Goal: Information Seeking & Learning: Learn about a topic

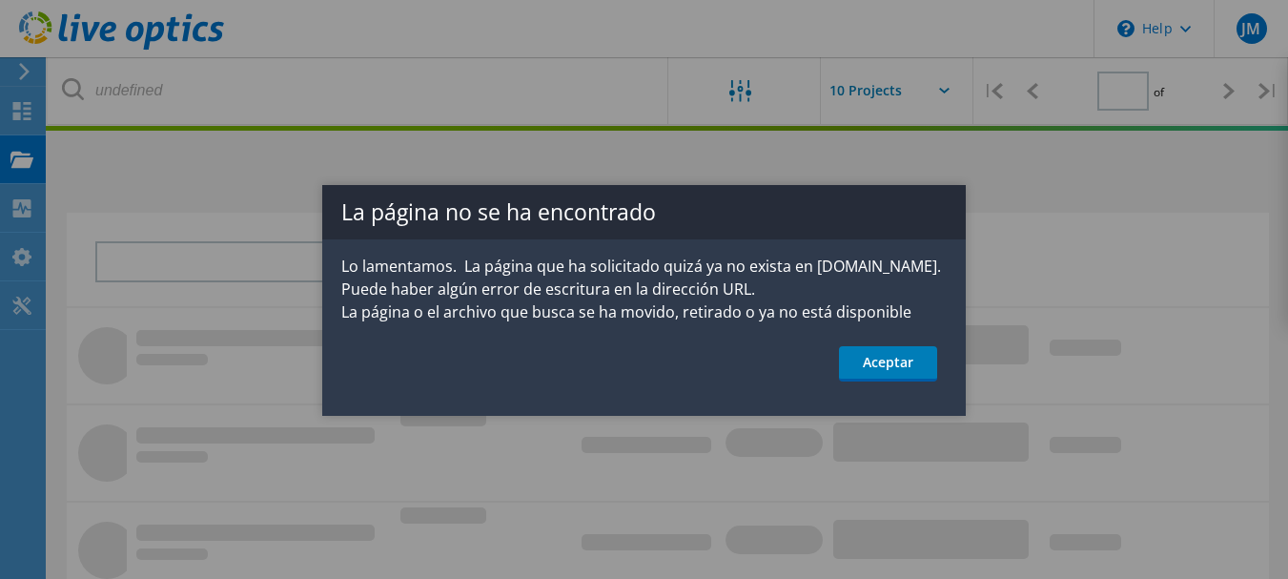
type input "1"
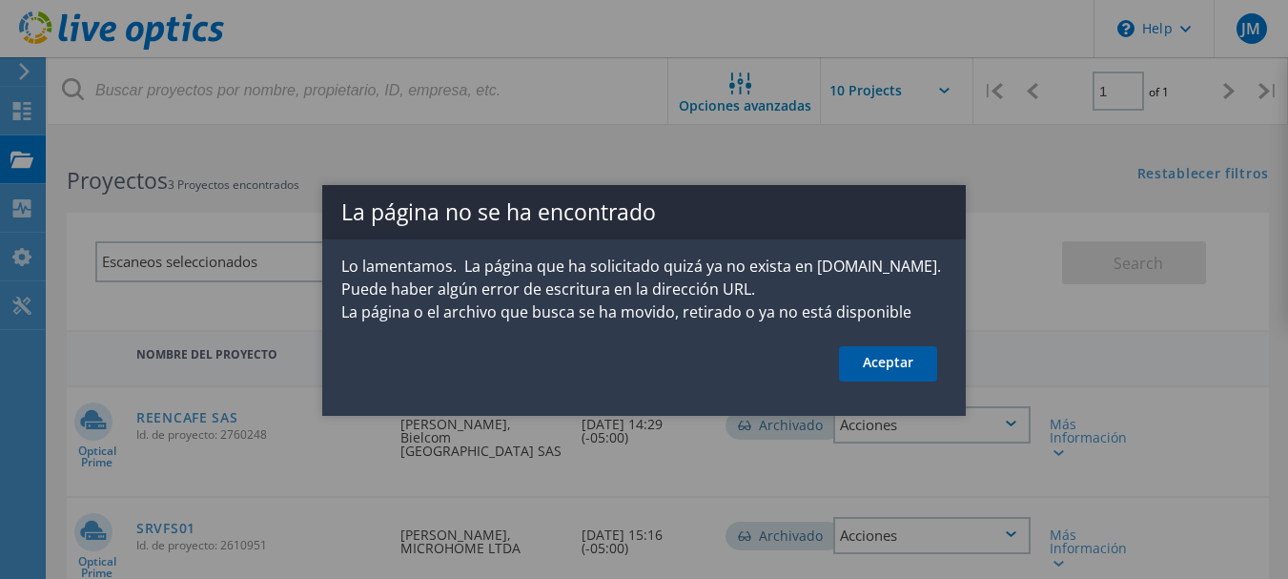
click at [876, 361] on link "Aceptar" at bounding box center [888, 363] width 98 height 35
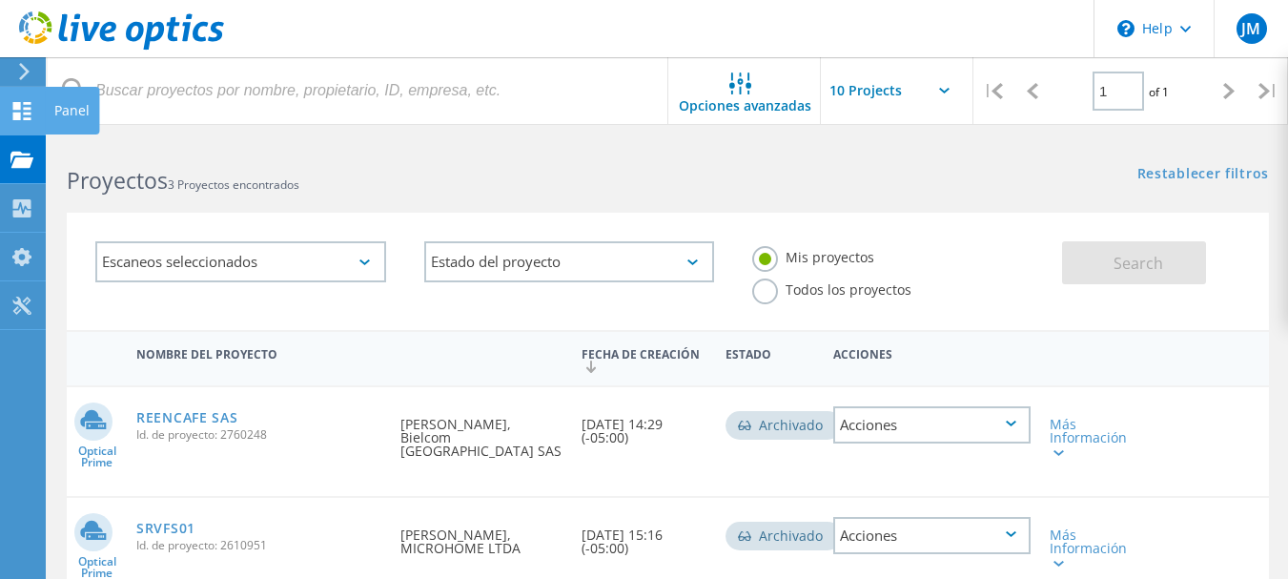
click at [25, 119] on use at bounding box center [22, 111] width 18 height 18
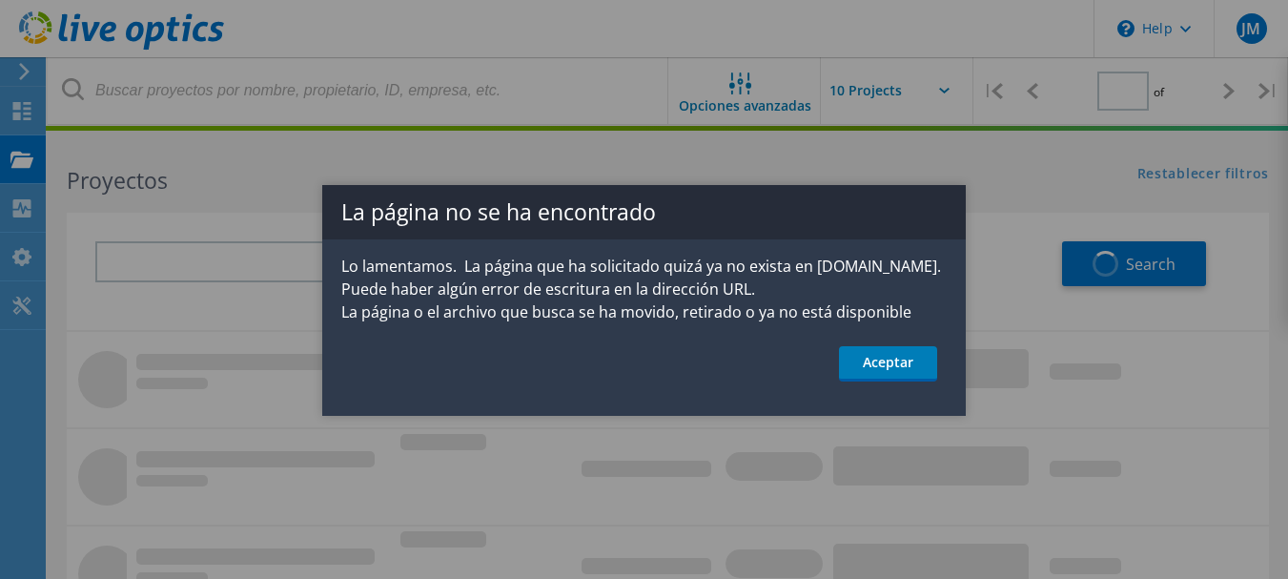
type input "1"
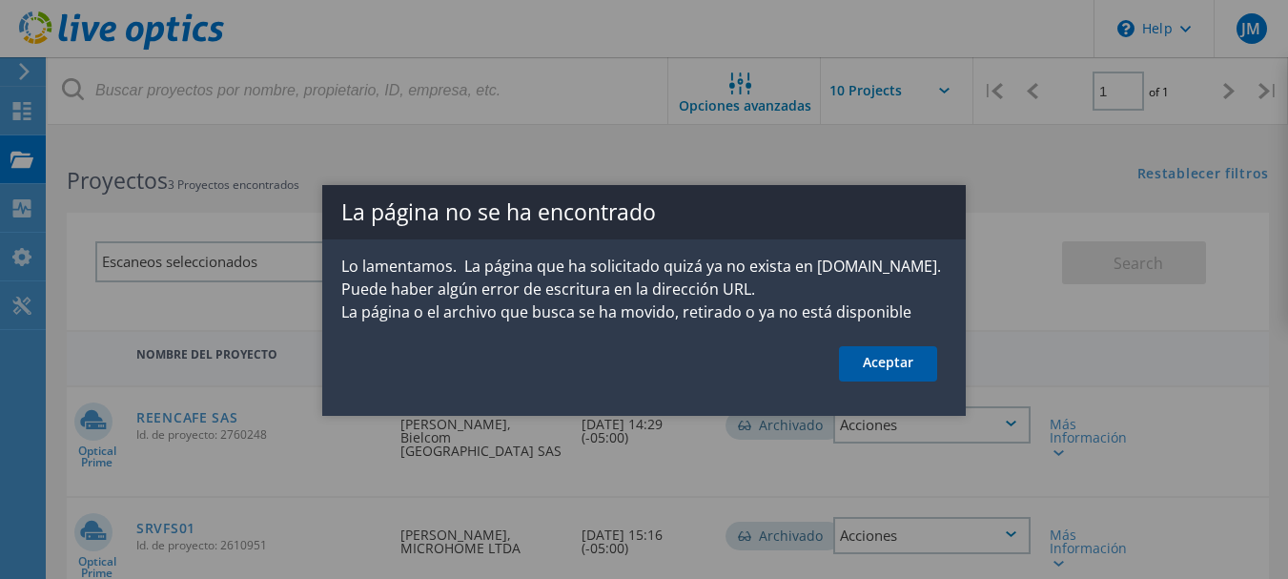
click at [868, 367] on link "Aceptar" at bounding box center [888, 363] width 98 height 35
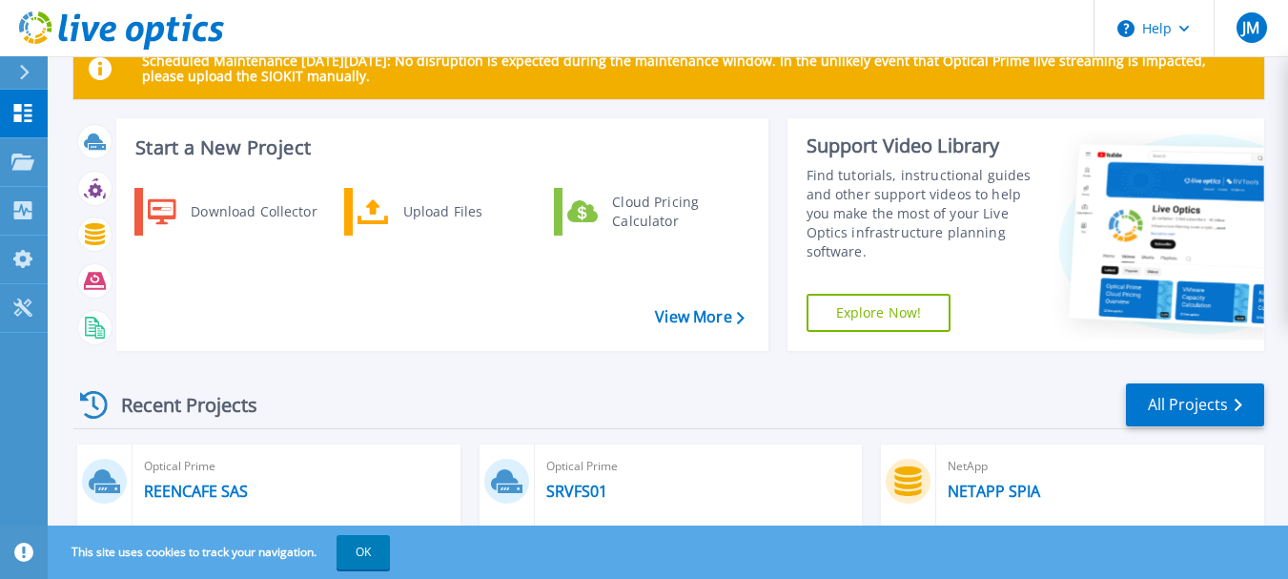
scroll to position [49, 0]
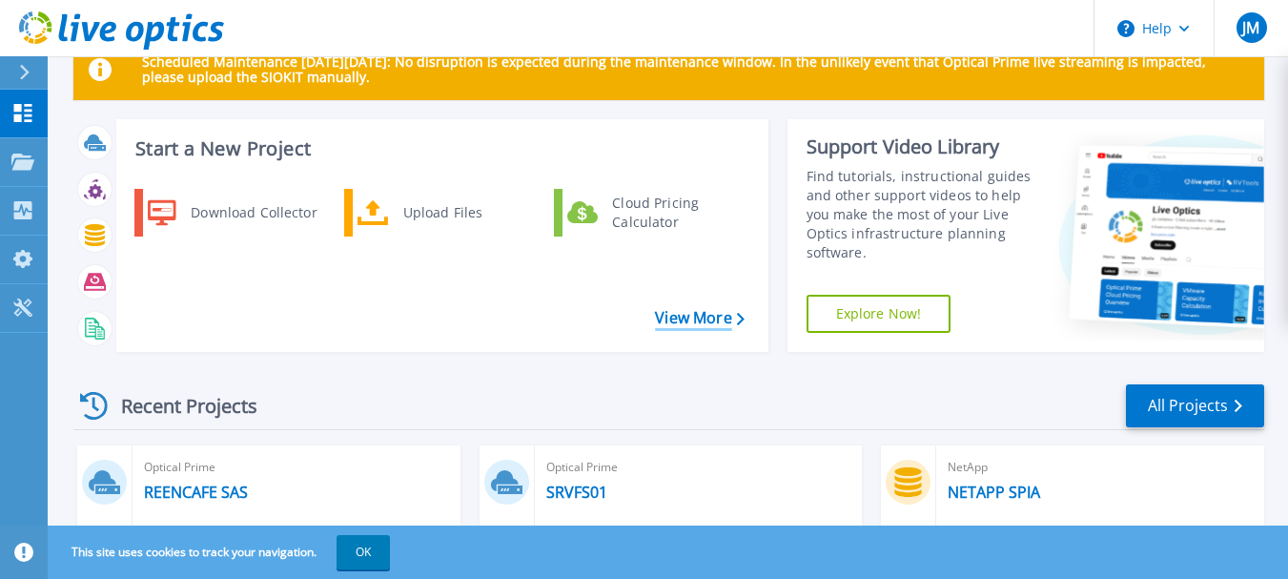
click at [723, 321] on link "View More" at bounding box center [699, 318] width 89 height 18
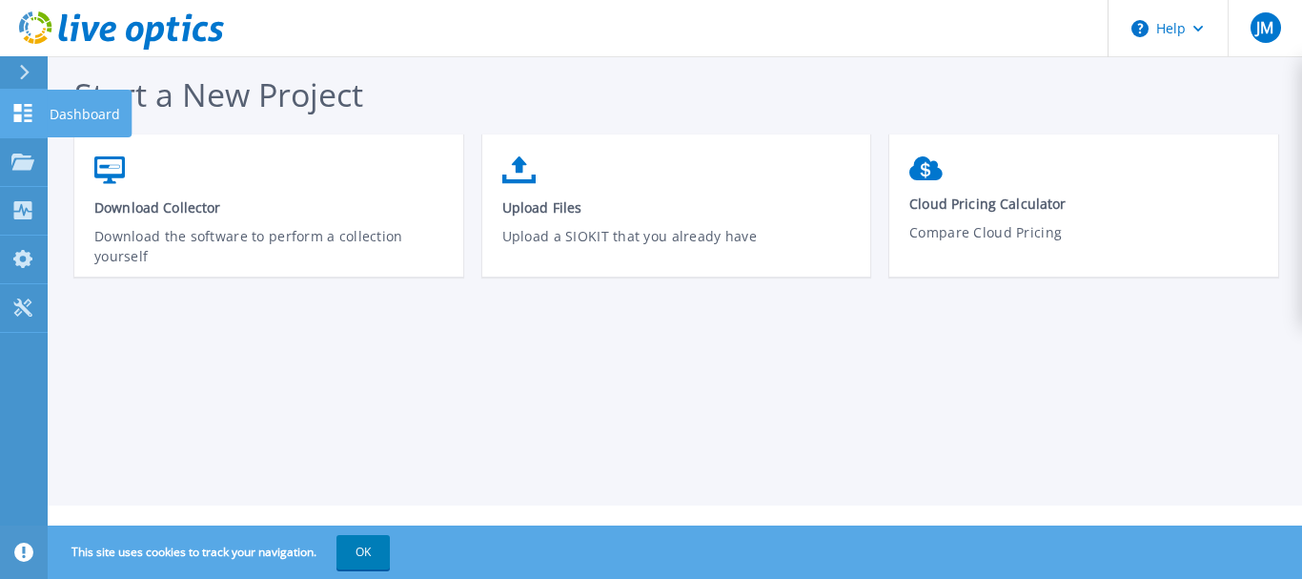
click at [16, 131] on link "Dashboard Dashboard" at bounding box center [24, 114] width 48 height 49
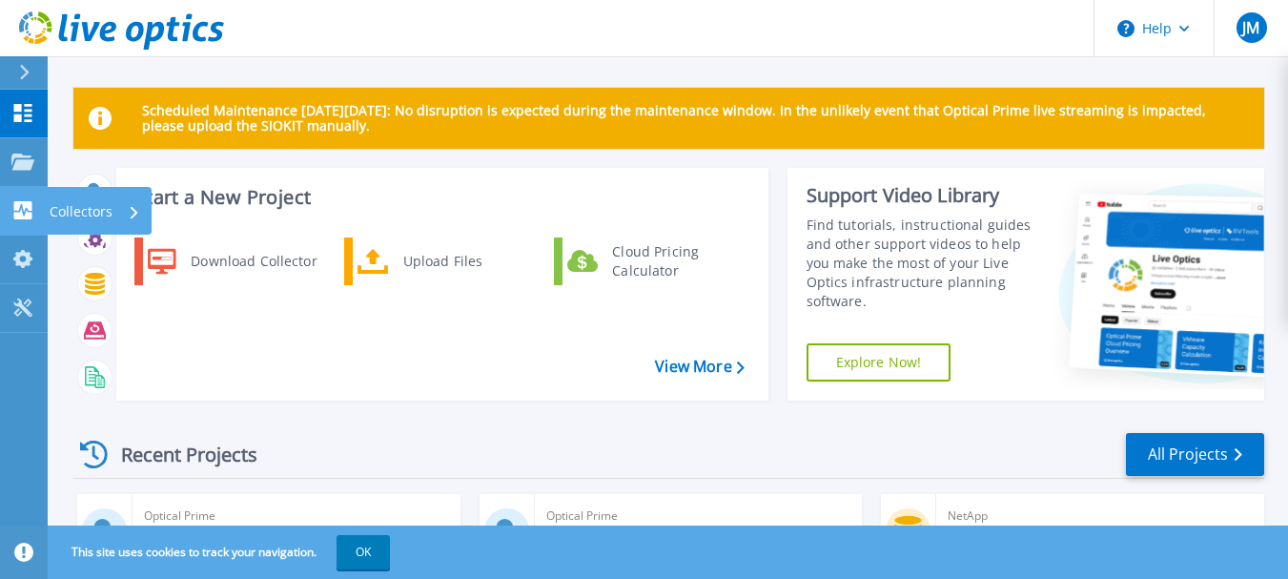
click at [62, 215] on p "Collectors" at bounding box center [81, 212] width 63 height 50
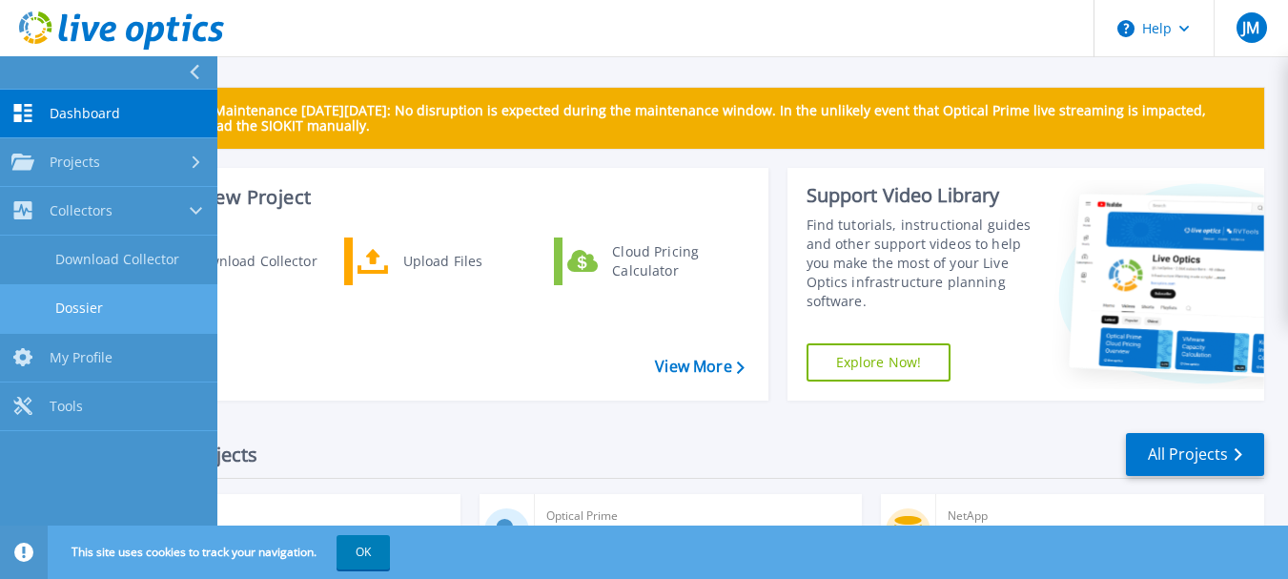
click at [149, 306] on link "Dossier" at bounding box center [108, 308] width 217 height 49
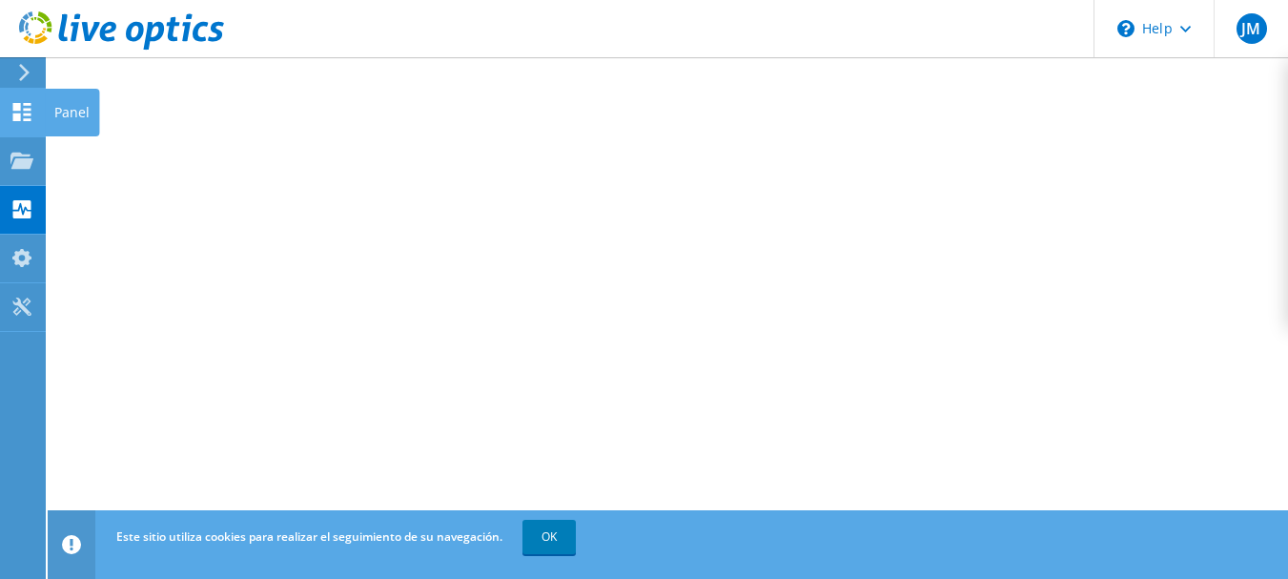
click at [32, 109] on icon at bounding box center [21, 112] width 23 height 18
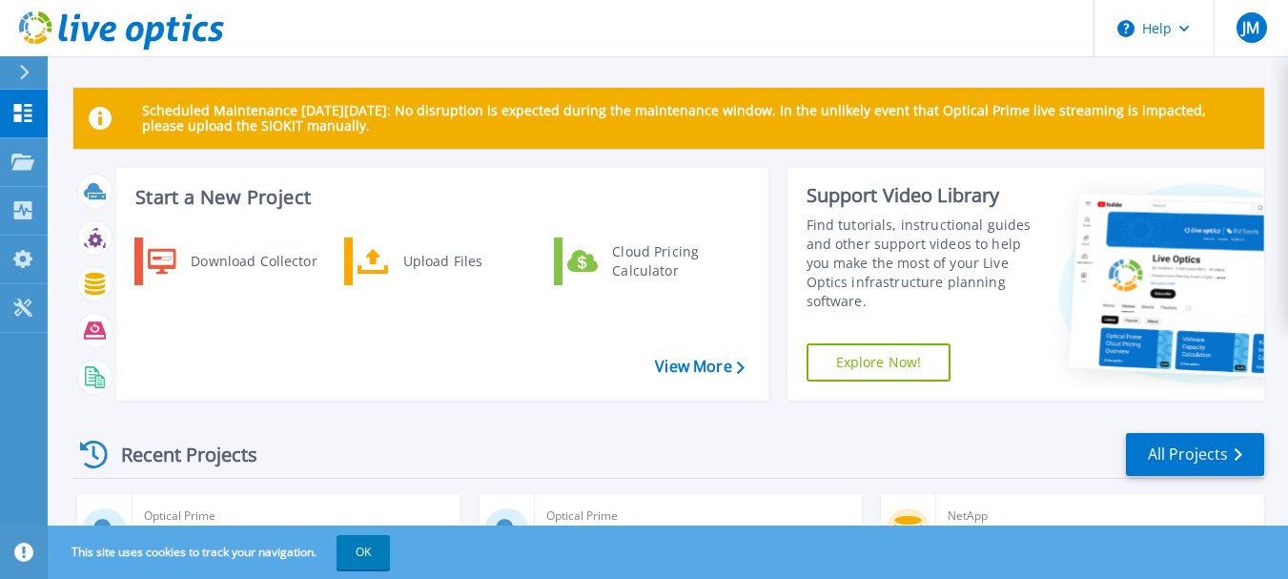
click at [20, 71] on icon at bounding box center [24, 72] width 10 height 15
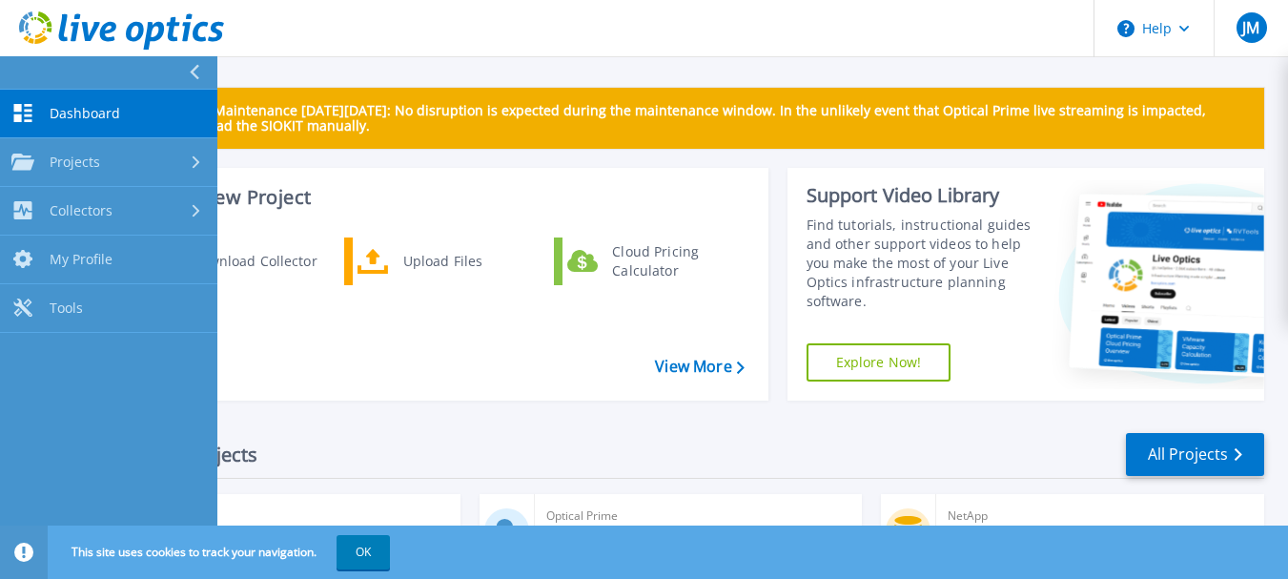
click at [113, 121] on span "Dashboard" at bounding box center [85, 113] width 71 height 17
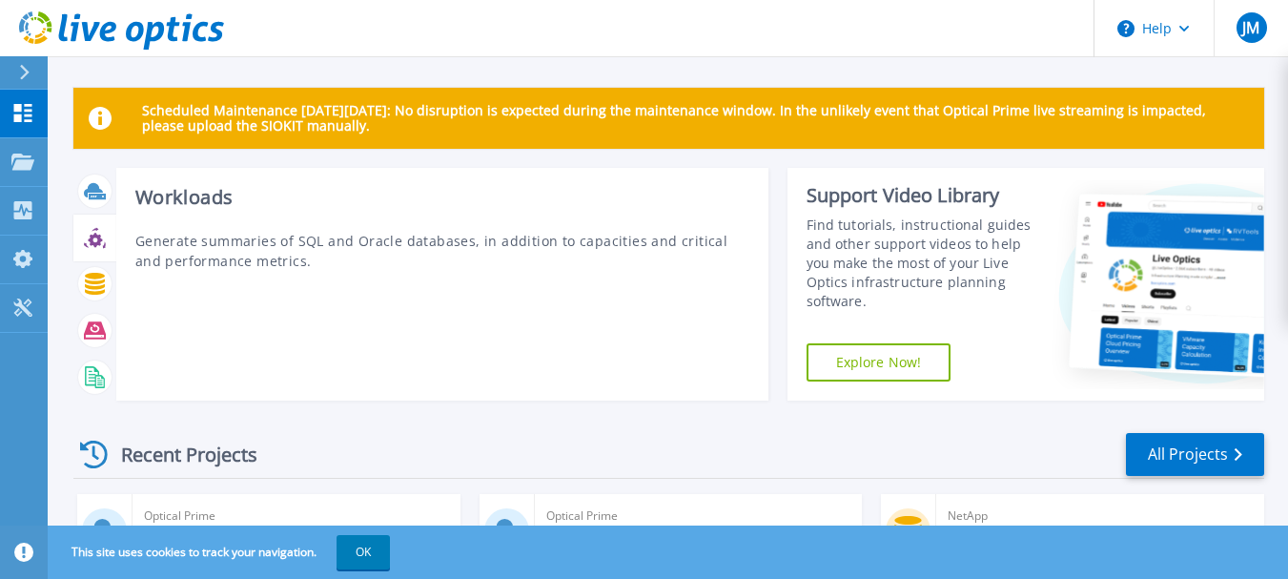
click at [96, 239] on icon at bounding box center [95, 238] width 22 height 22
click at [94, 296] on div at bounding box center [94, 283] width 33 height 33
click at [94, 328] on icon at bounding box center [95, 330] width 22 height 17
click at [93, 374] on icon at bounding box center [95, 377] width 22 height 22
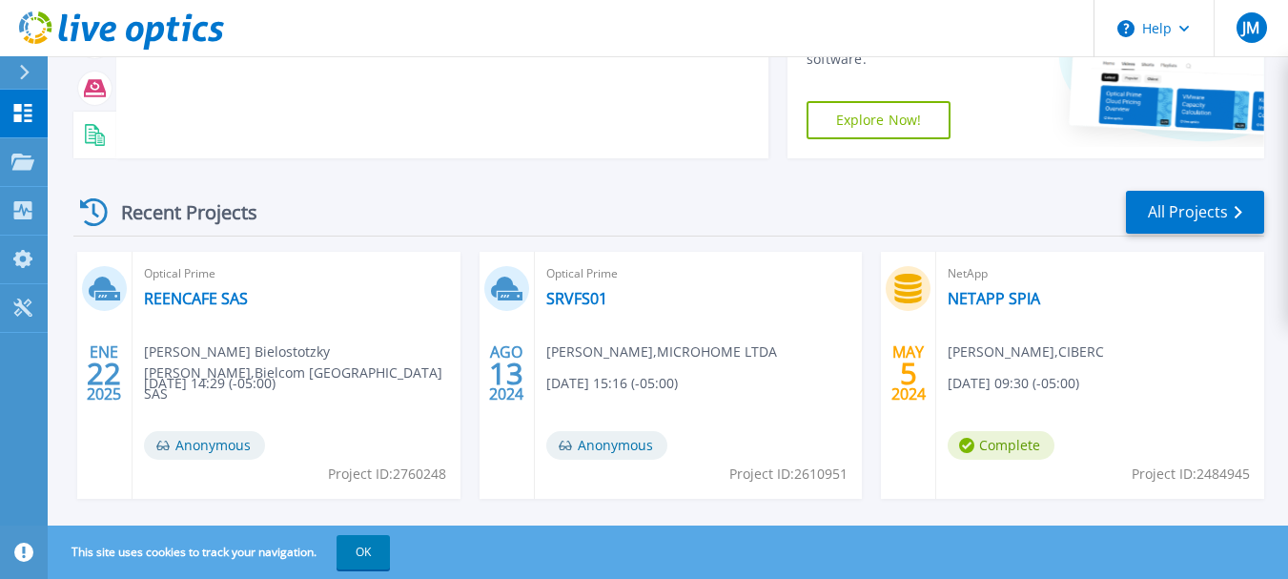
scroll to position [243, 0]
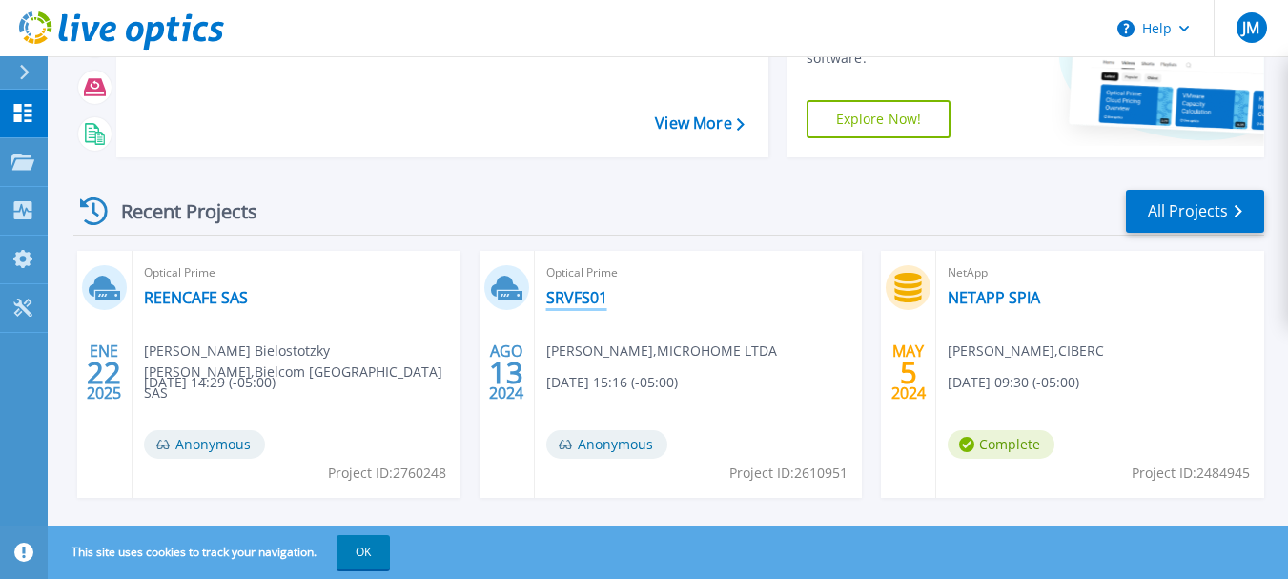
click at [582, 296] on link "SRVFS01" at bounding box center [576, 297] width 61 height 19
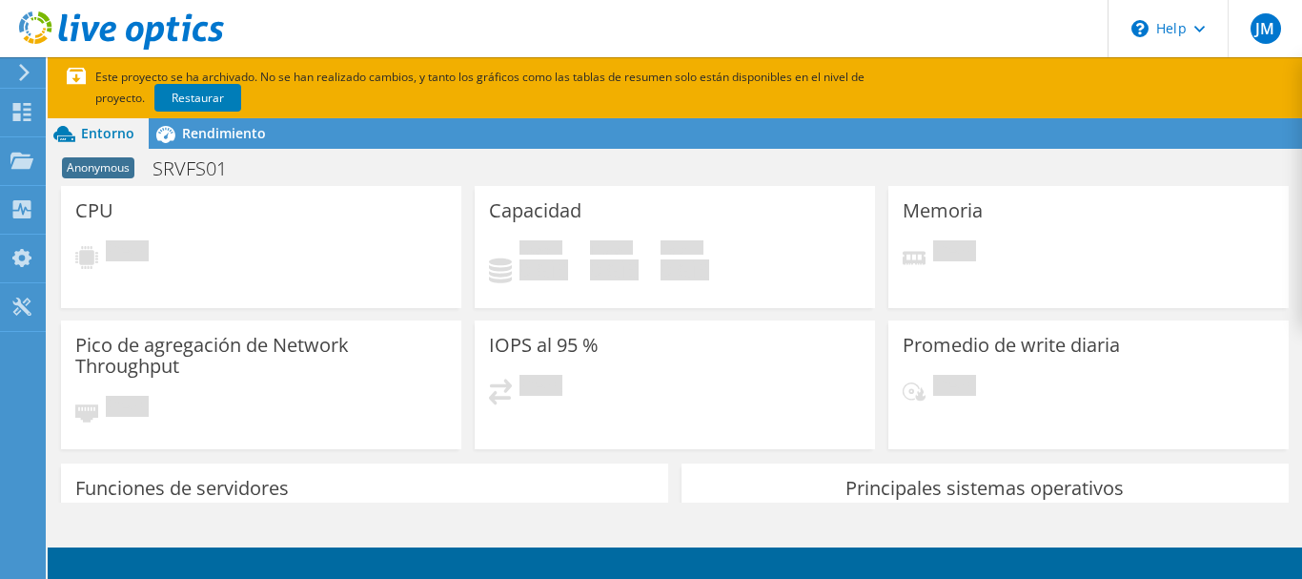
click at [582, 296] on div "Capacidad Used 0 GiB Libre 0 GiB Total 0 GiB" at bounding box center [675, 253] width 414 height 134
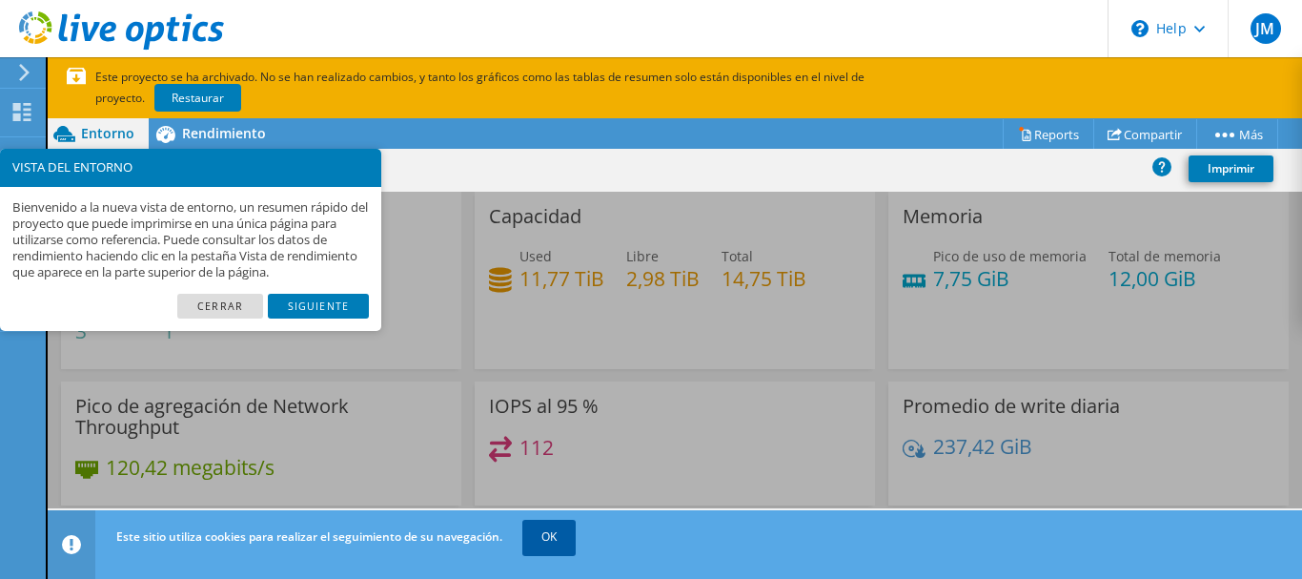
click at [554, 531] on link "OK" at bounding box center [548, 537] width 53 height 34
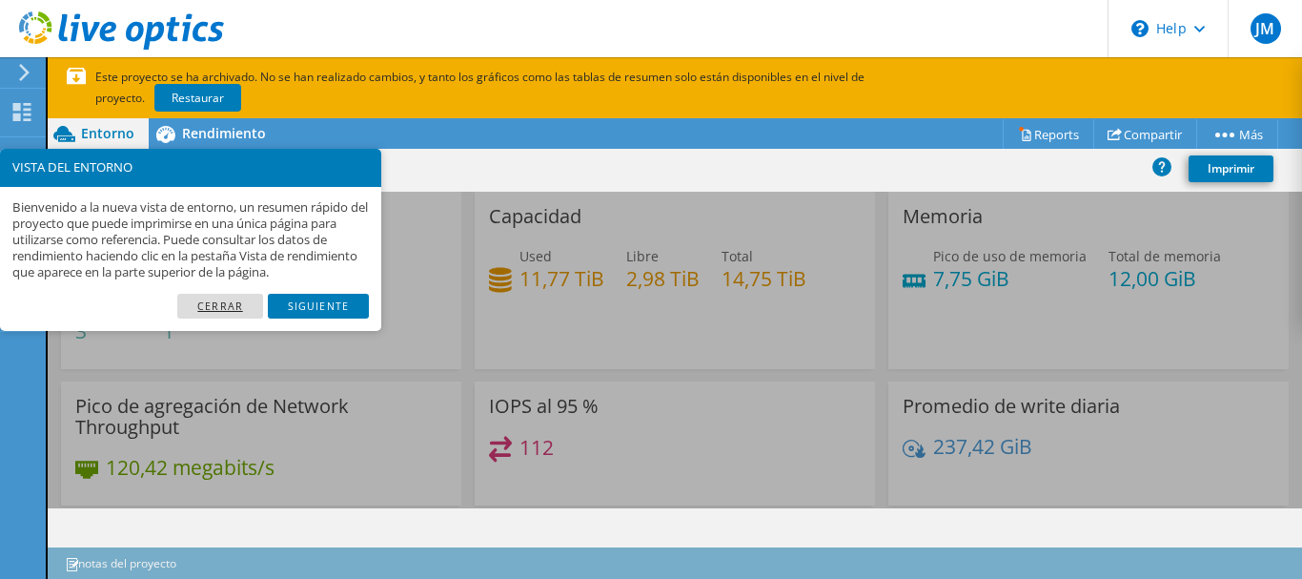
click at [235, 306] on link "Cerrar" at bounding box center [220, 306] width 86 height 25
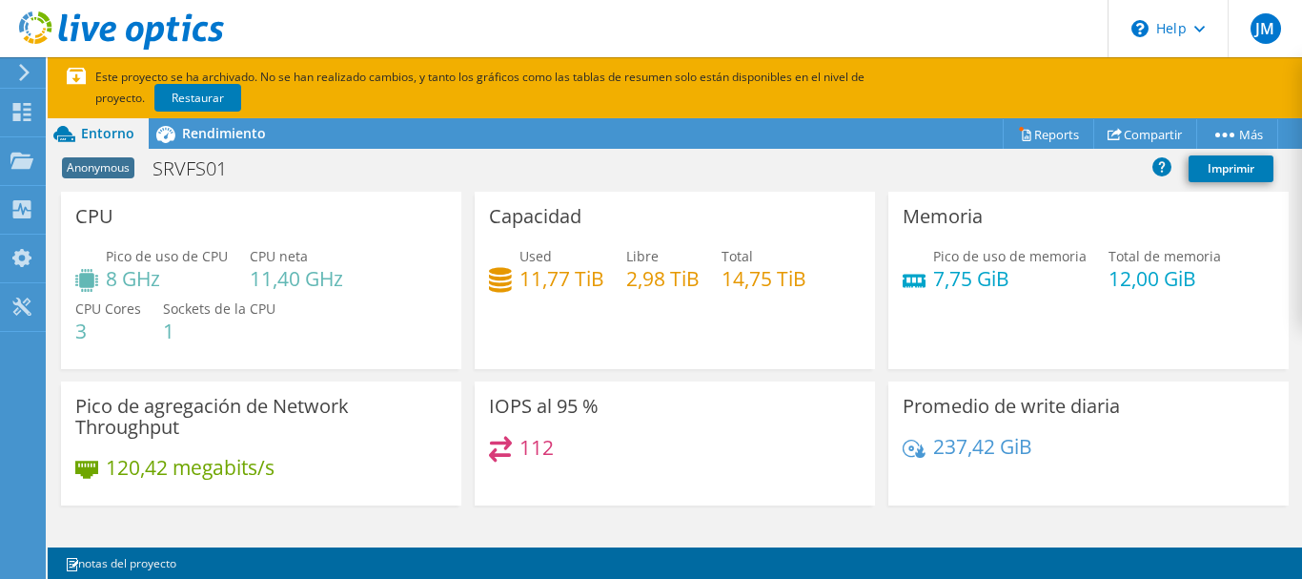
scroll to position [721, 0]
click at [208, 143] on div "Rendimiento" at bounding box center [215, 133] width 132 height 31
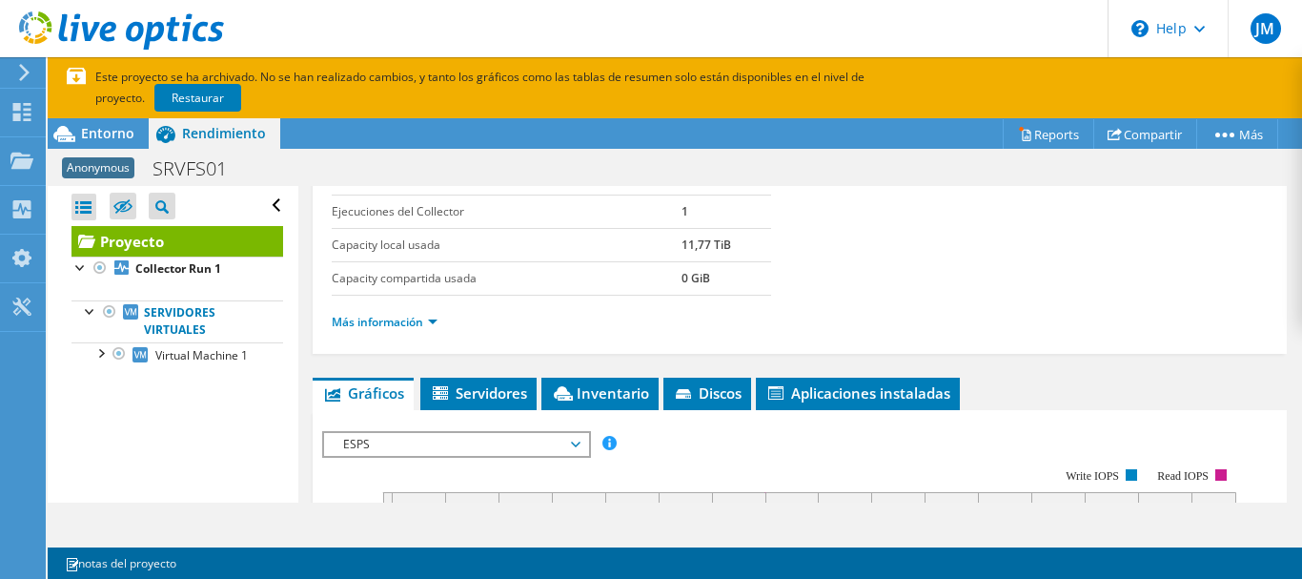
scroll to position [249, 0]
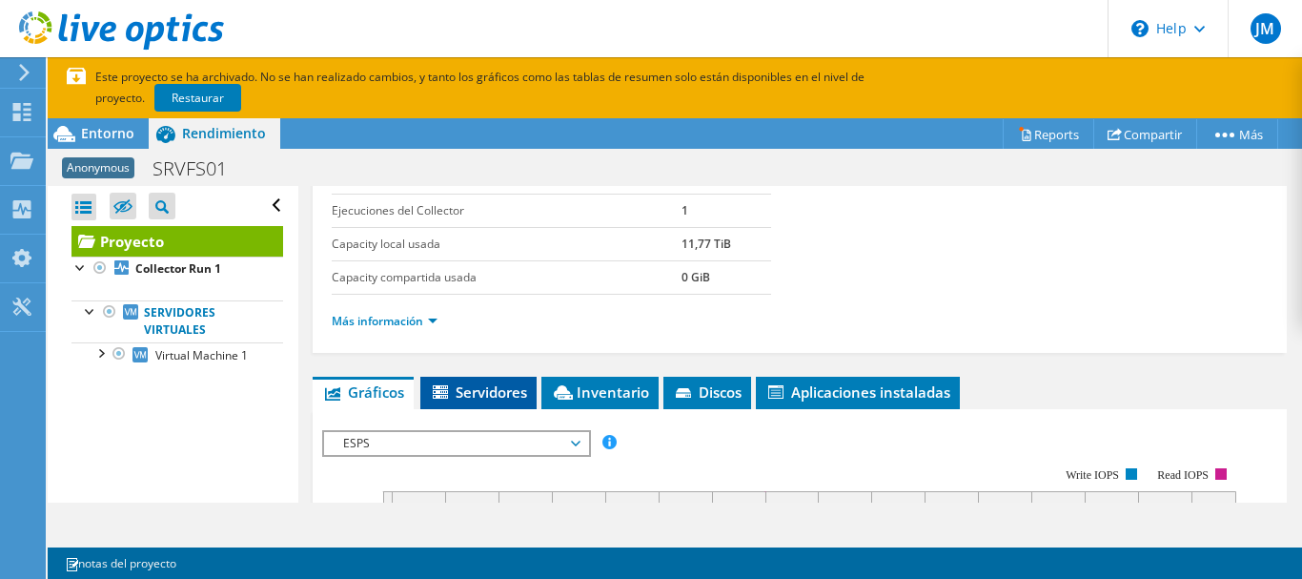
click at [480, 398] on span "Servidores" at bounding box center [478, 391] width 97 height 19
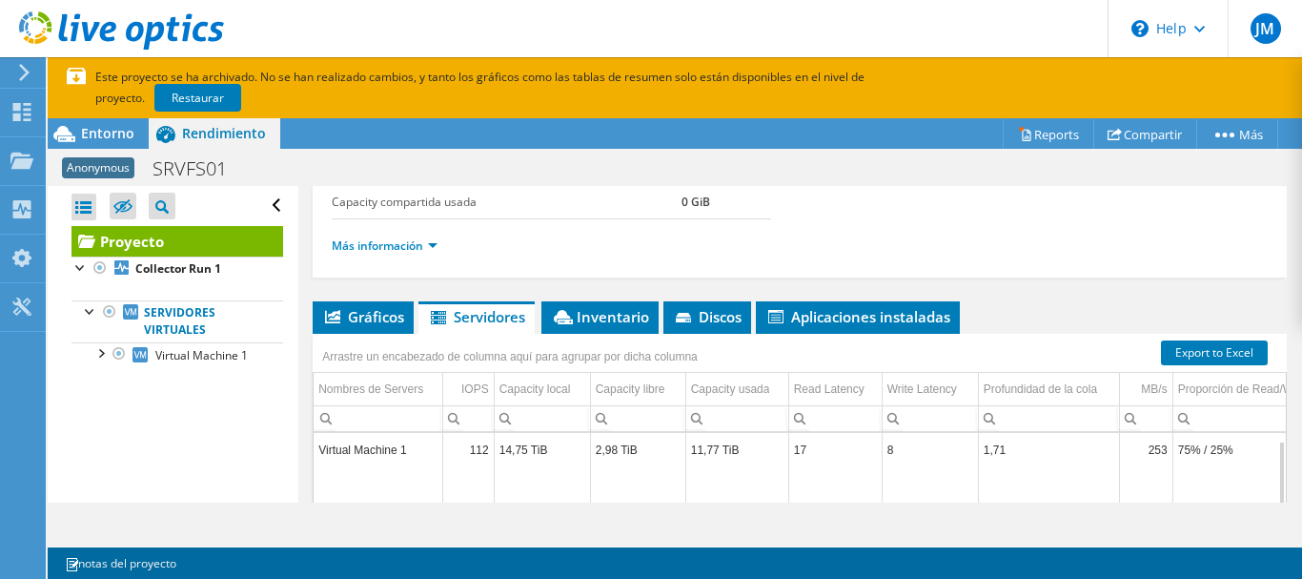
scroll to position [8, 0]
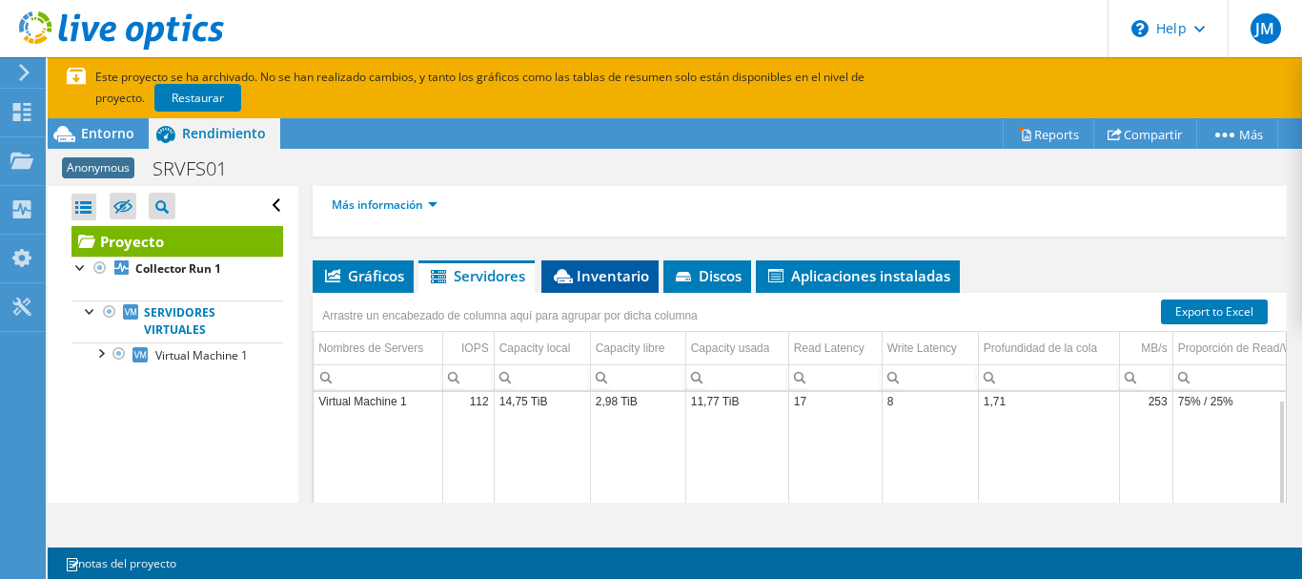
click at [606, 284] on span "Inventario" at bounding box center [600, 275] width 98 height 19
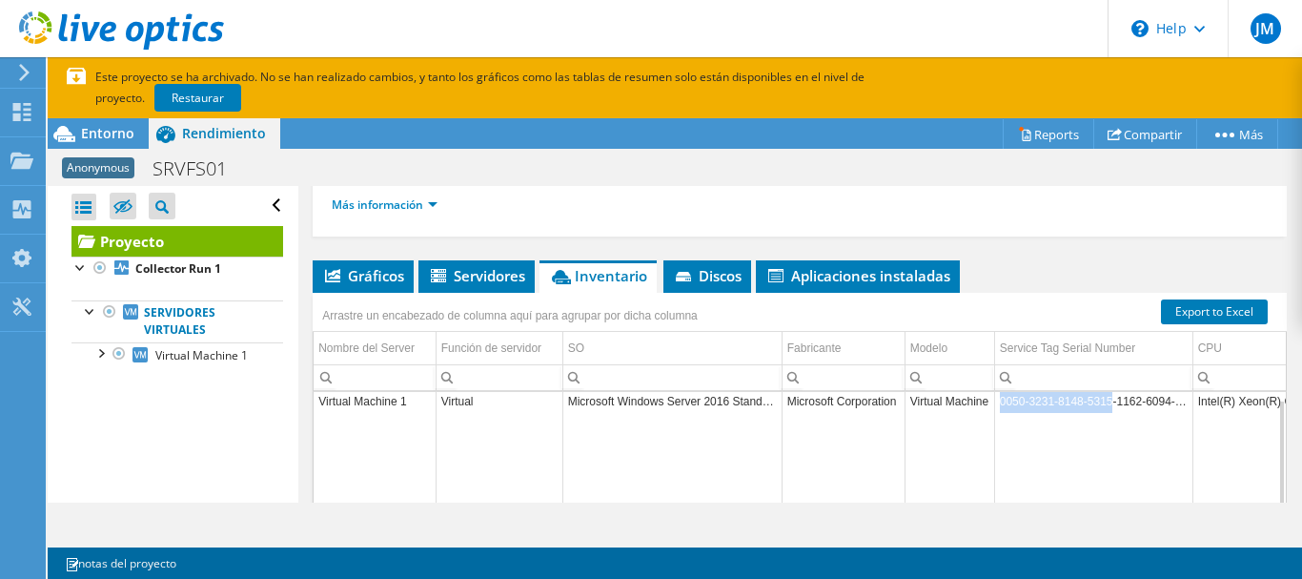
drag, startPoint x: 1113, startPoint y: 409, endPoint x: 912, endPoint y: 395, distance: 201.7
click at [912, 395] on tr "Virtual Machine 1 Virtual Microsoft Windows Server 2016 Standard Microsoft Corp…" at bounding box center [1074, 400] width 1520 height 33
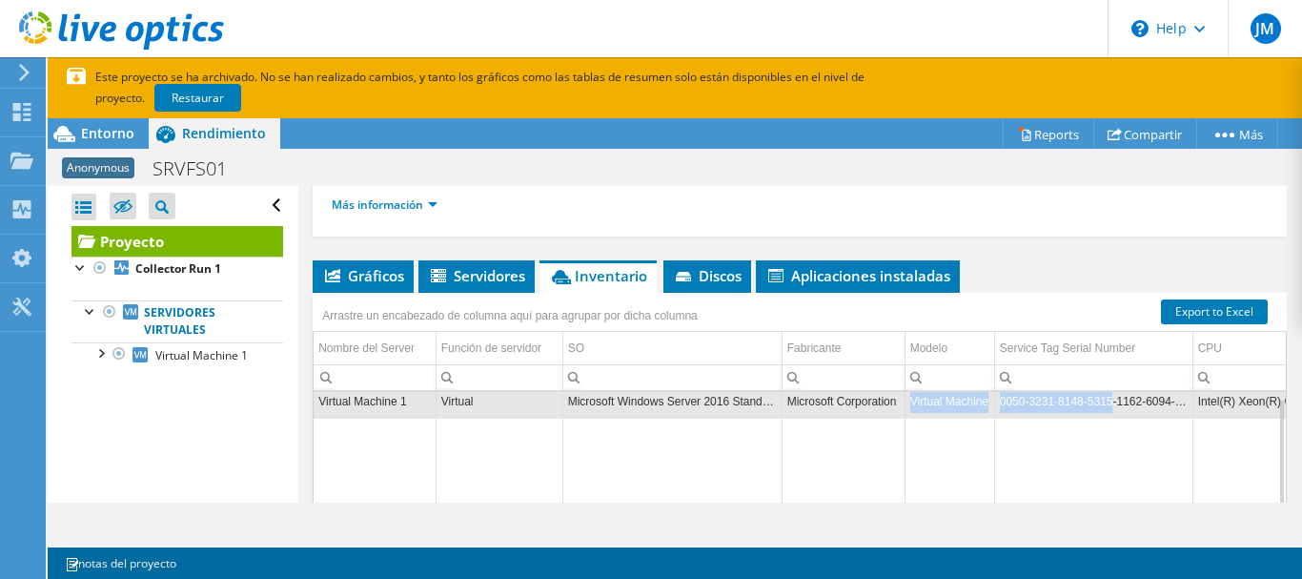
scroll to position [364, 0]
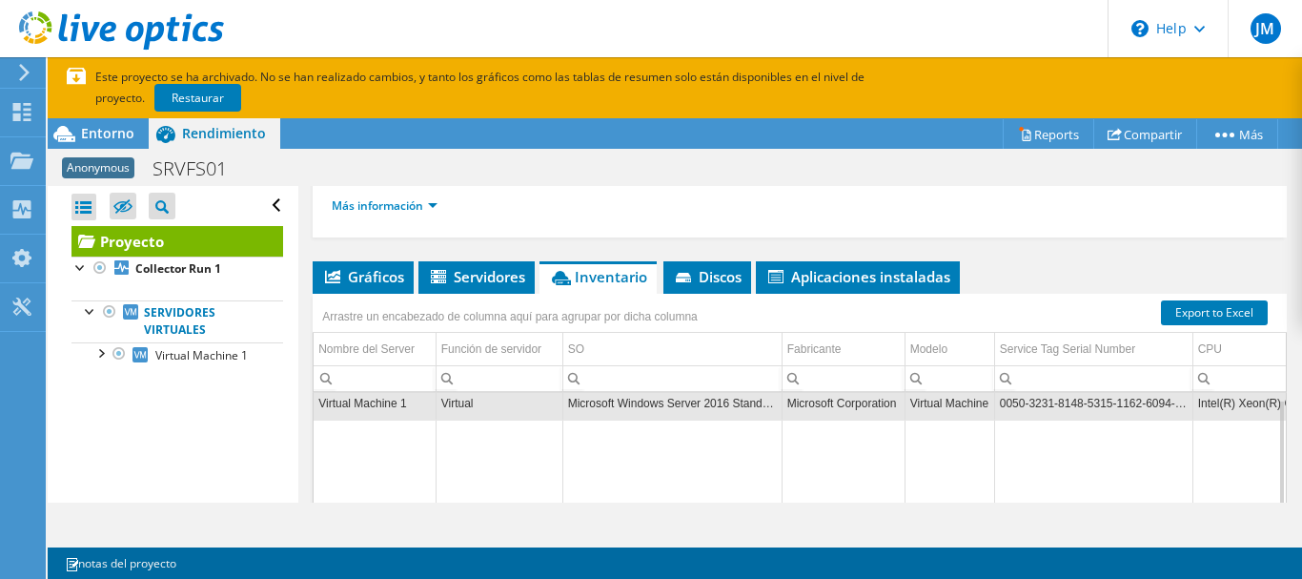
click at [945, 441] on td "Data grid" at bounding box center [950, 554] width 90 height 271
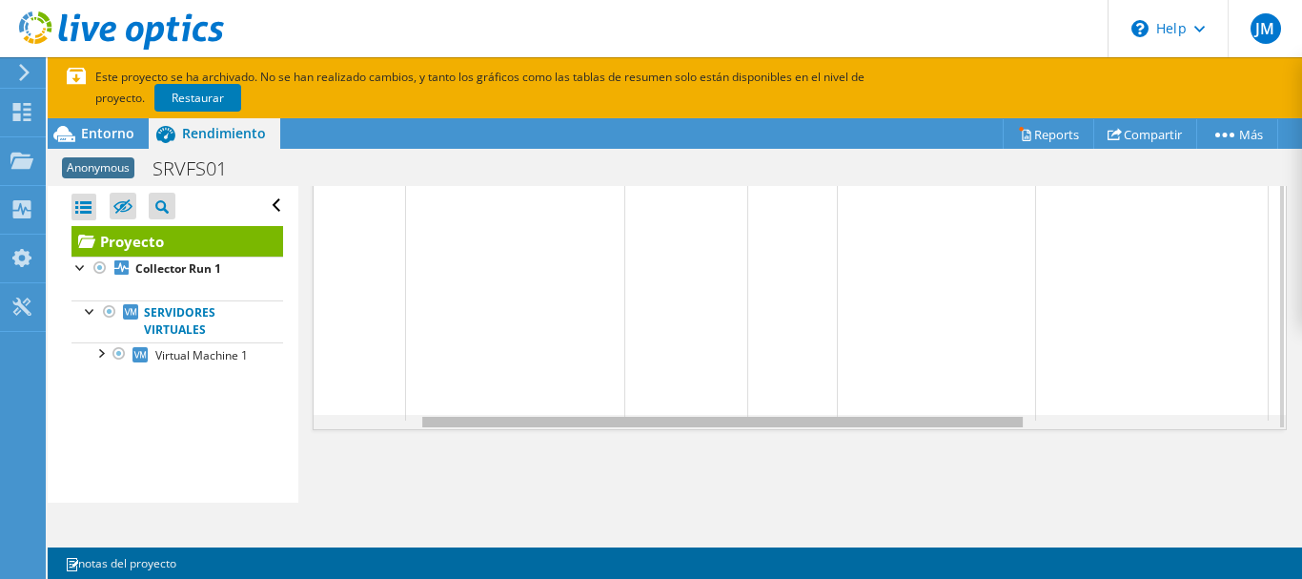
scroll to position [0, 247]
drag, startPoint x: 854, startPoint y: 425, endPoint x: 1019, endPoint y: 425, distance: 164.9
click at [1019, 425] on body "JM Usuario final Jhon Moreno [EMAIL_ADDRESS][PERSON_NAME][DOMAIN_NAME] impresis…" at bounding box center [651, 289] width 1302 height 579
drag, startPoint x: 980, startPoint y: 415, endPoint x: 1101, endPoint y: 416, distance: 121.1
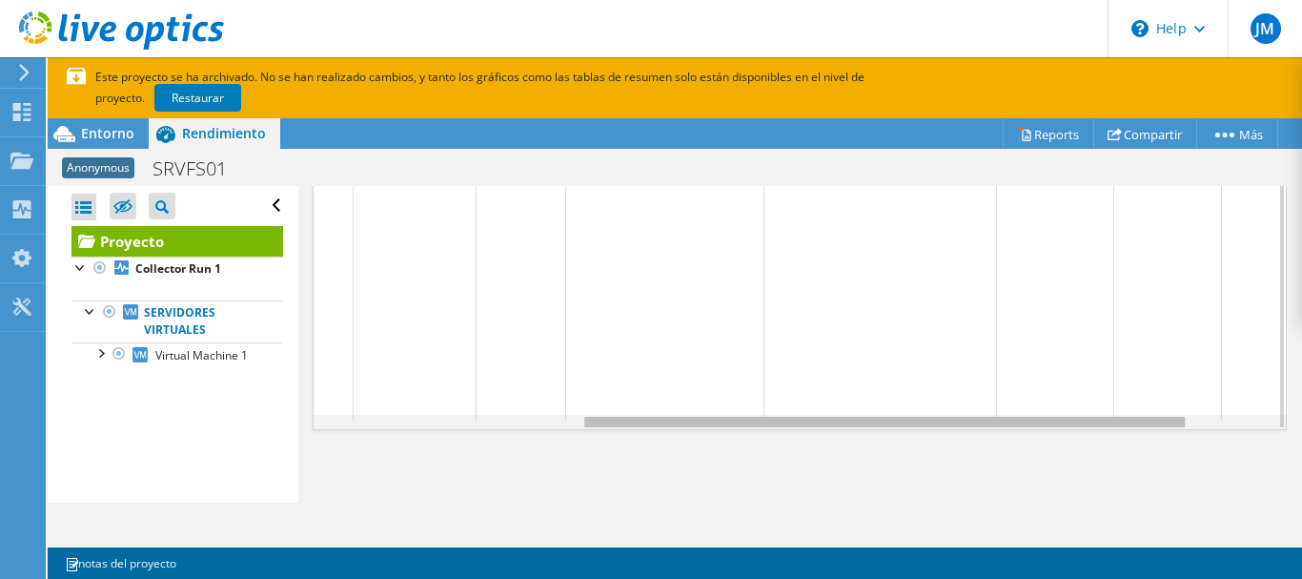
click at [1101, 416] on body "JM Usuario final Jhon Moreno [EMAIL_ADDRESS][PERSON_NAME][DOMAIN_NAME] impresis…" at bounding box center [651, 289] width 1302 height 579
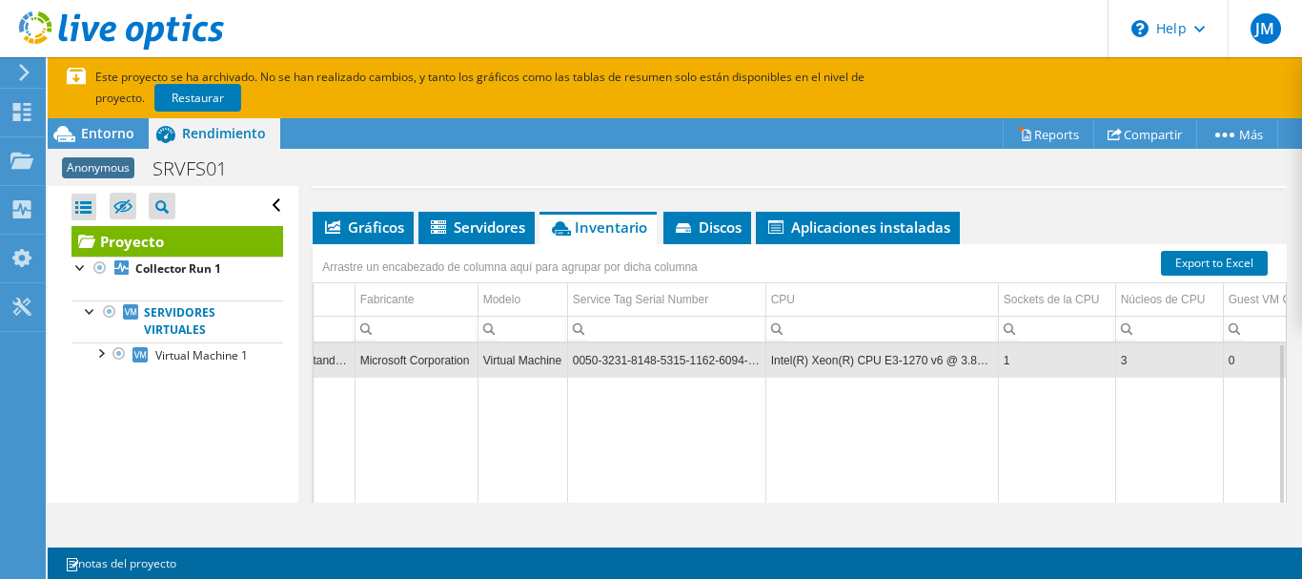
click at [680, 358] on td "0050-3231-8148-5315-1162-6094-21" at bounding box center [666, 359] width 198 height 33
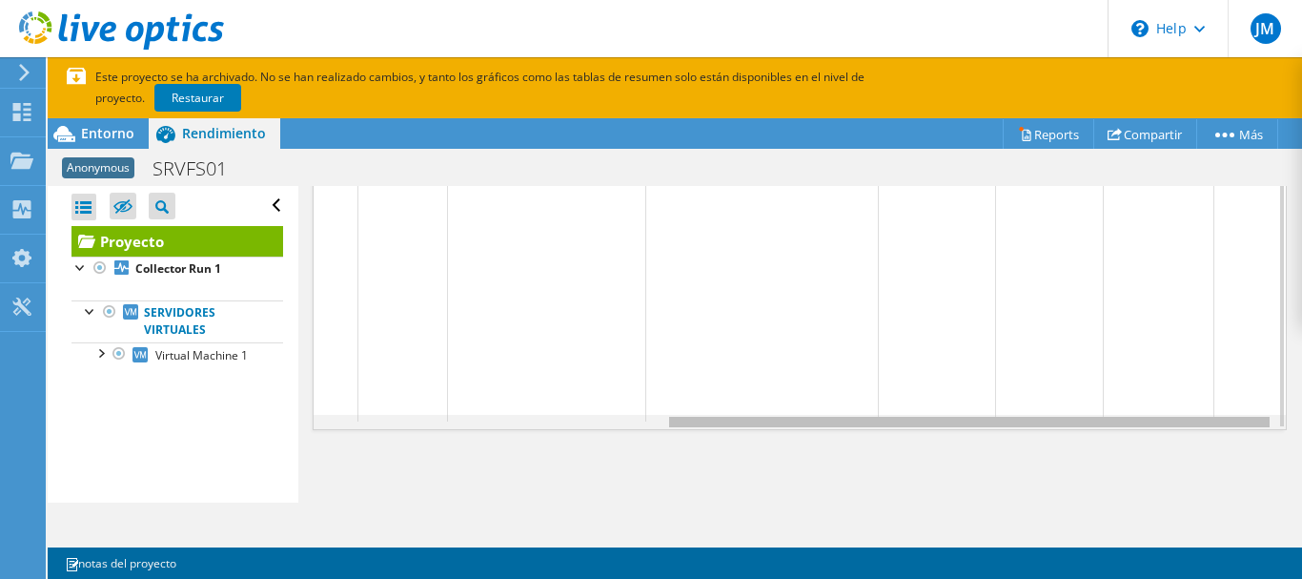
drag, startPoint x: 941, startPoint y: 425, endPoint x: 1166, endPoint y: 390, distance: 227.7
click at [1166, 390] on body "JM Usuario final Jhon Moreno [EMAIL_ADDRESS][PERSON_NAME][DOMAIN_NAME] impresis…" at bounding box center [651, 289] width 1302 height 579
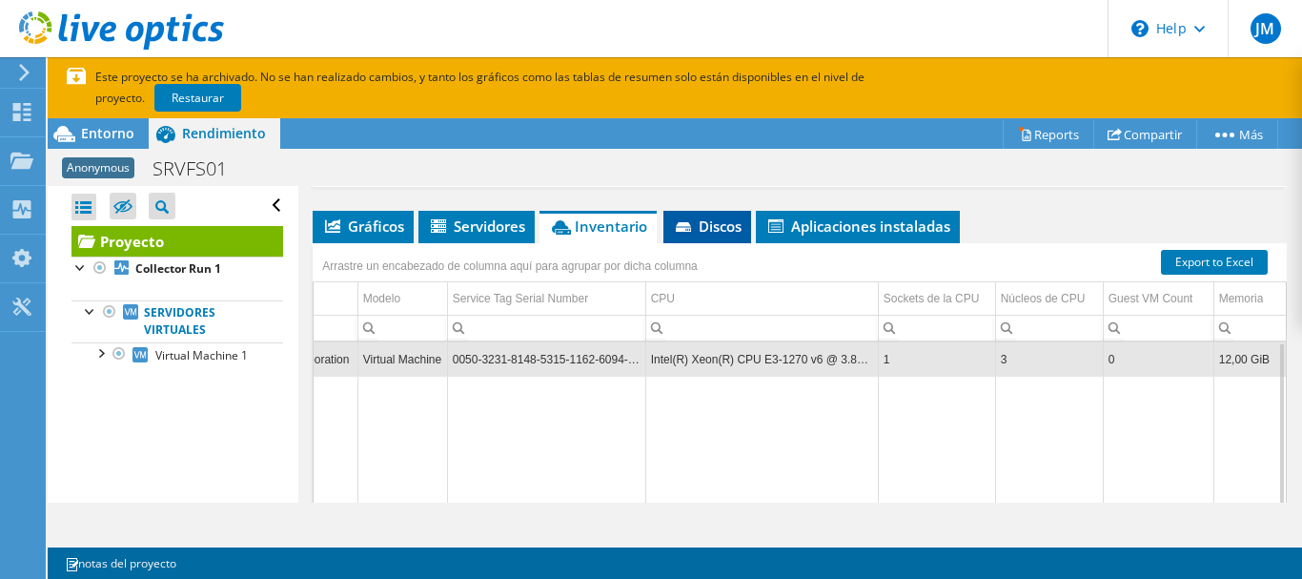
click at [706, 225] on span "Discos" at bounding box center [707, 225] width 69 height 19
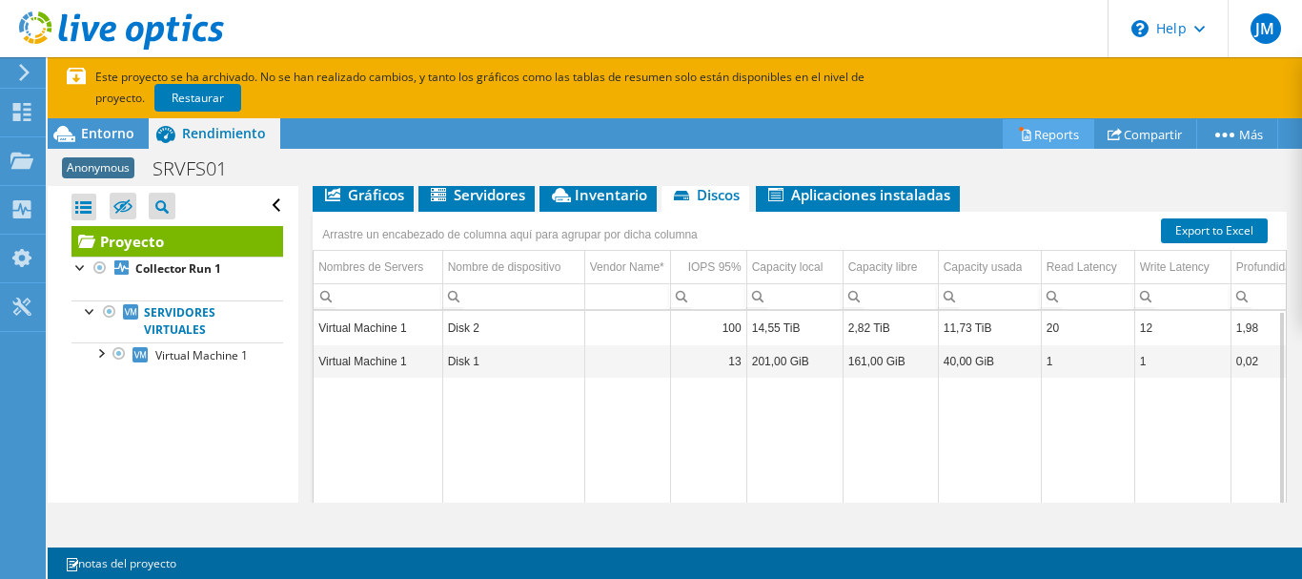
click at [1050, 133] on link "Reports" at bounding box center [1049, 134] width 92 height 30
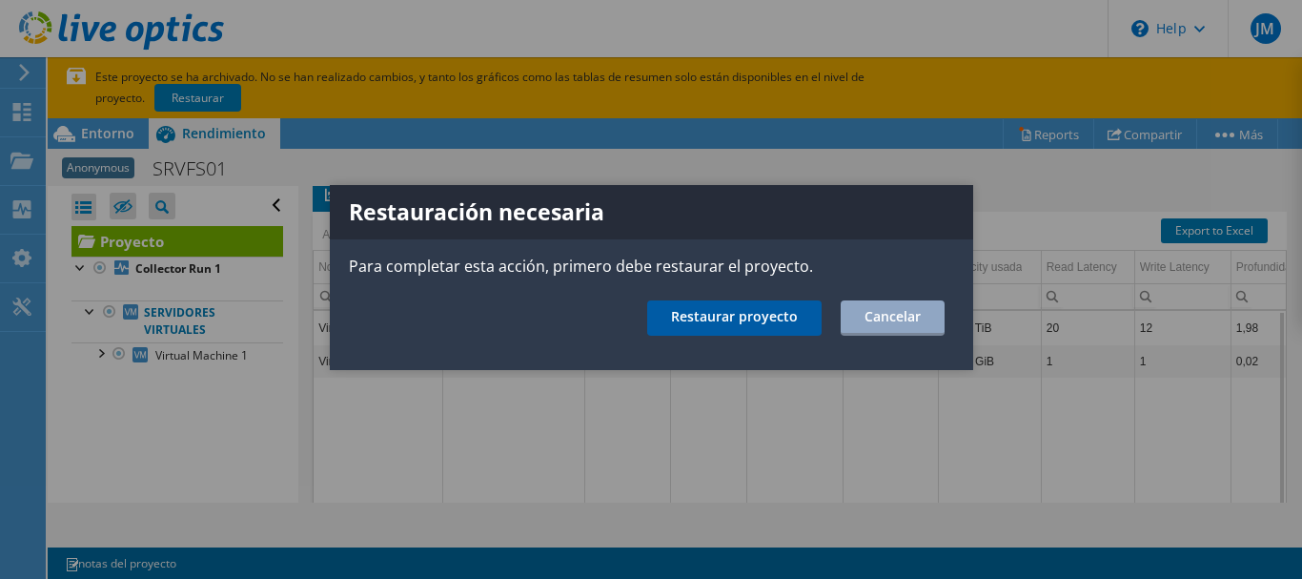
click at [737, 316] on link "Restaurar proyecto" at bounding box center [734, 317] width 174 height 35
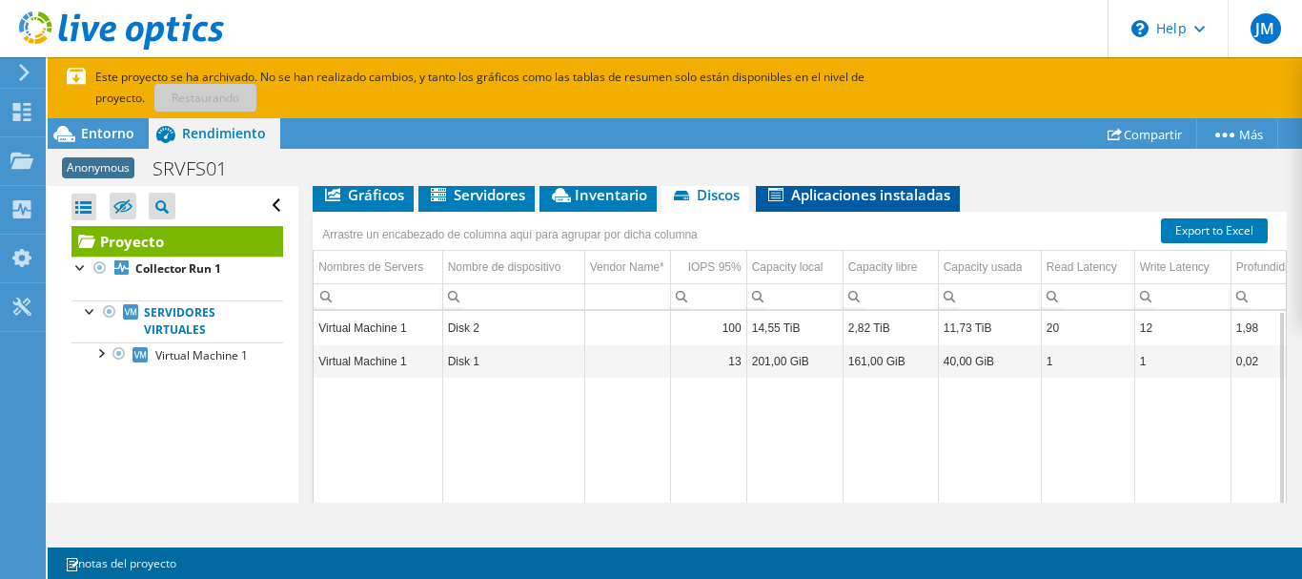
click at [851, 192] on span "Aplicaciones instaladas" at bounding box center [858, 194] width 185 height 19
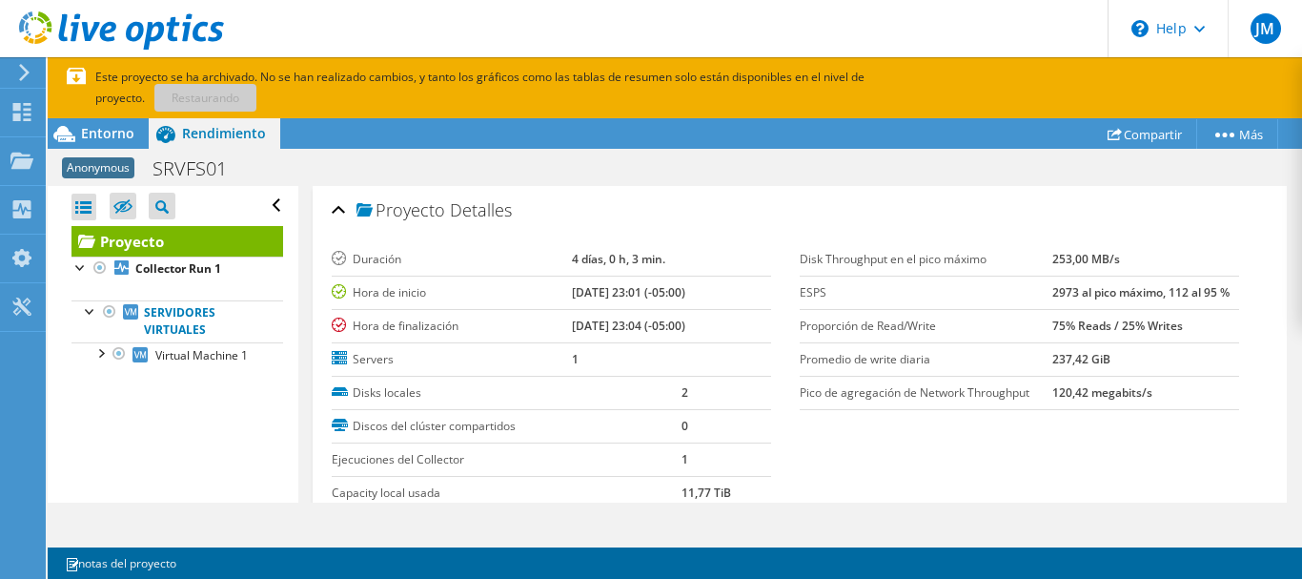
click at [173, 93] on p "Este proyecto se ha archivado. No se han realizado cambios, y tanto los gráfico…" at bounding box center [534, 88] width 934 height 42
click at [100, 141] on span "Entorno" at bounding box center [107, 133] width 53 height 18
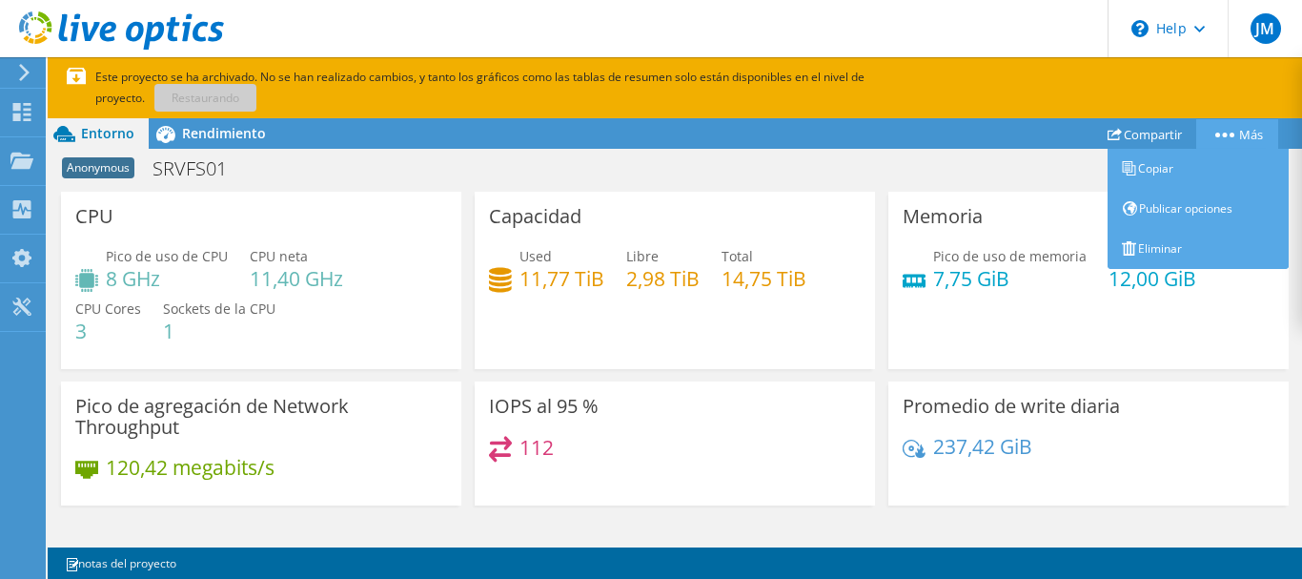
click at [1258, 135] on link "Más" at bounding box center [1237, 134] width 82 height 30
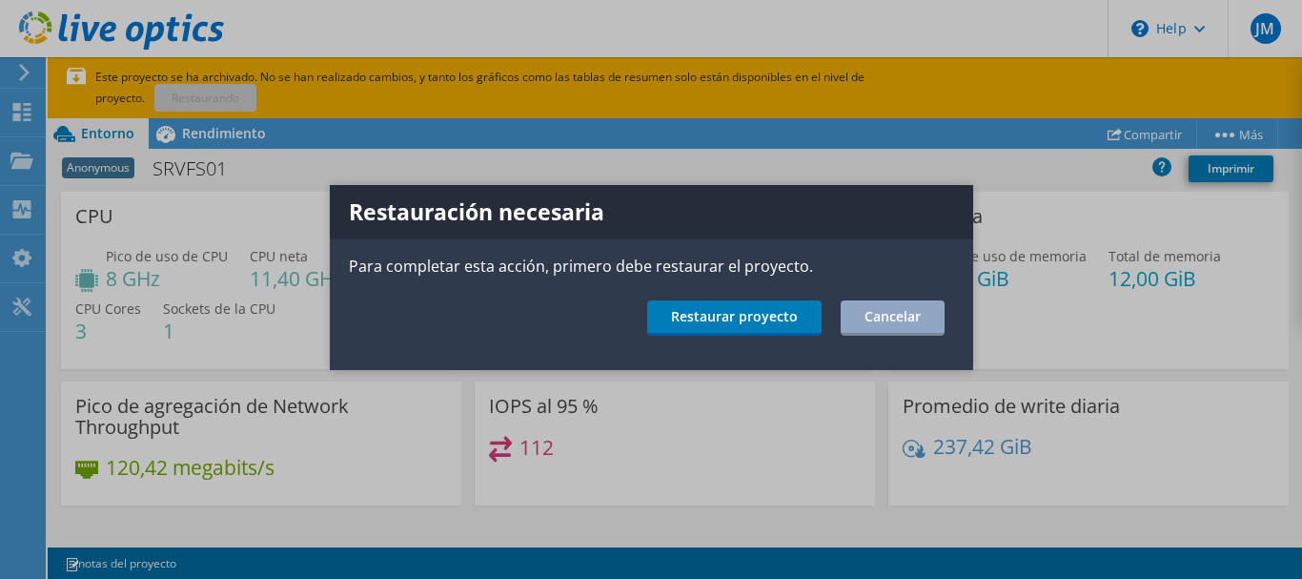
click at [1258, 135] on div at bounding box center [651, 289] width 1302 height 579
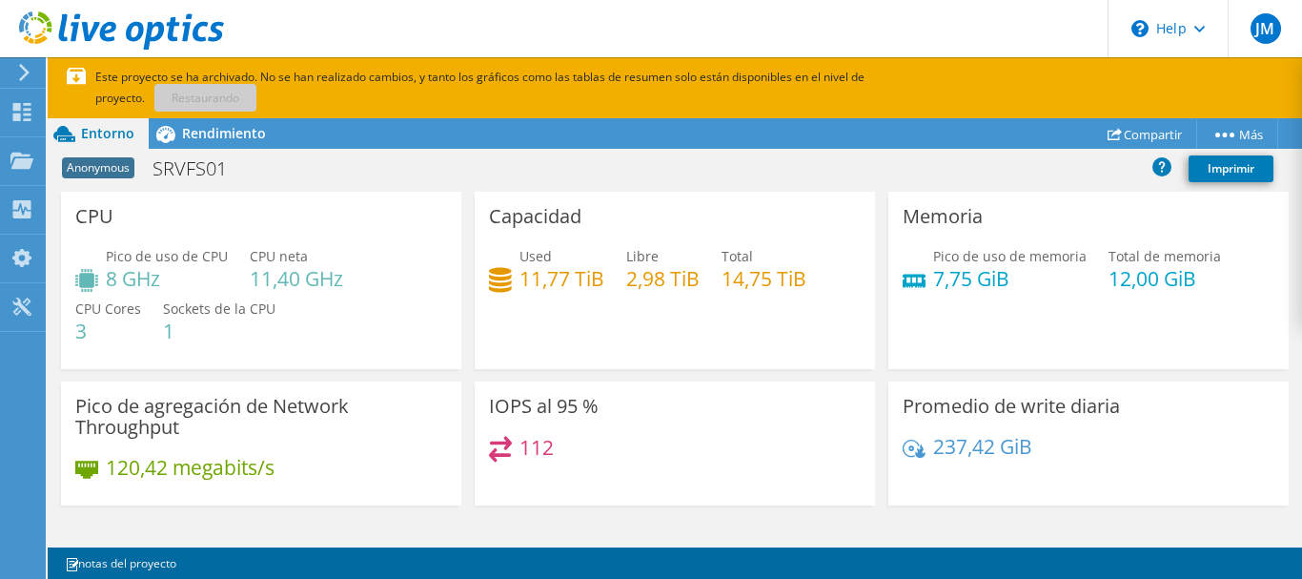
click at [20, 71] on icon at bounding box center [24, 72] width 14 height 17
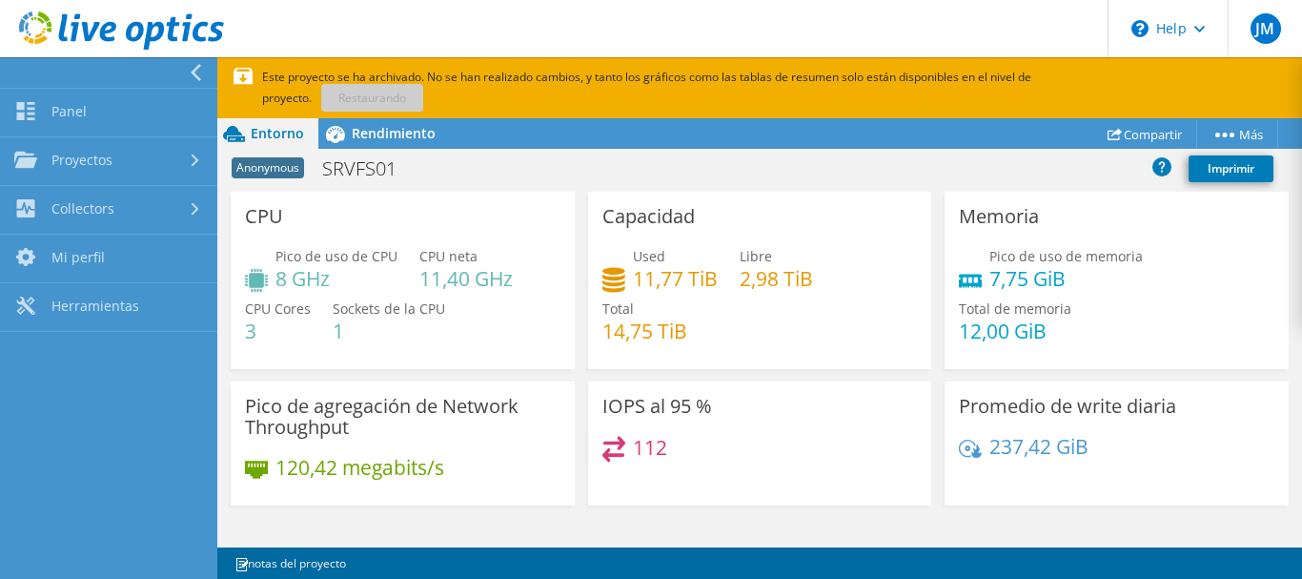
click at [490, 115] on section "Este proyecto se ha archivado. No se han realizado cambios, y tanto los gráfico…" at bounding box center [759, 87] width 1085 height 61
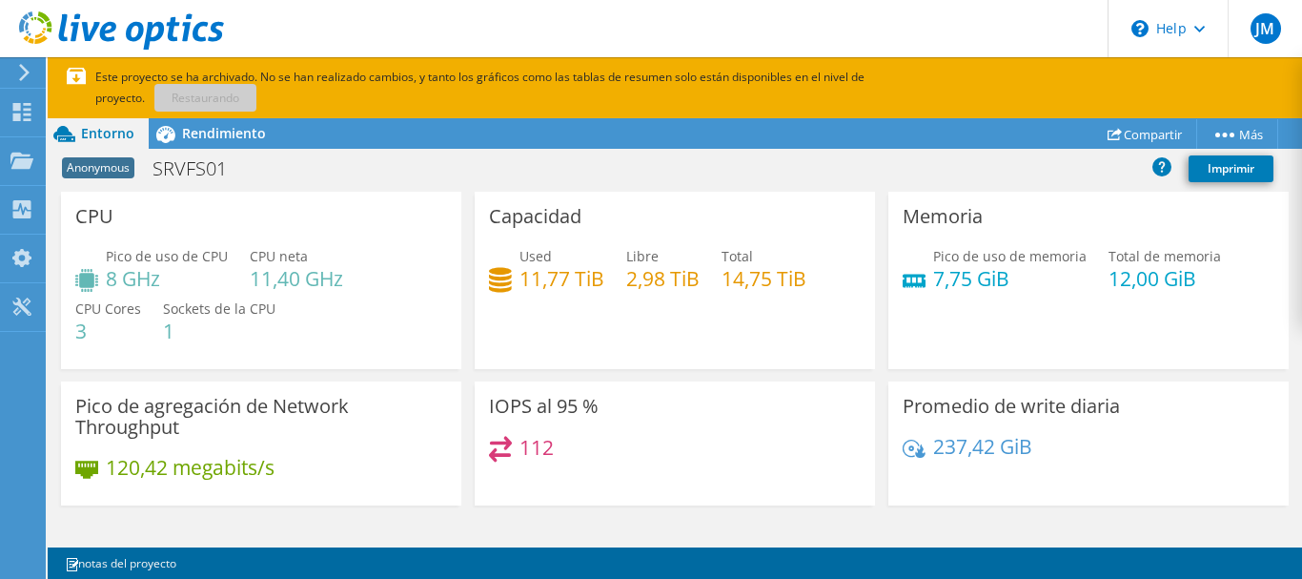
scroll to position [633, 0]
click at [72, 71] on div "Este proyecto se ha archivado. No se han realizado cambios, y tanto los gráfico…" at bounding box center [631, 88] width 1129 height 42
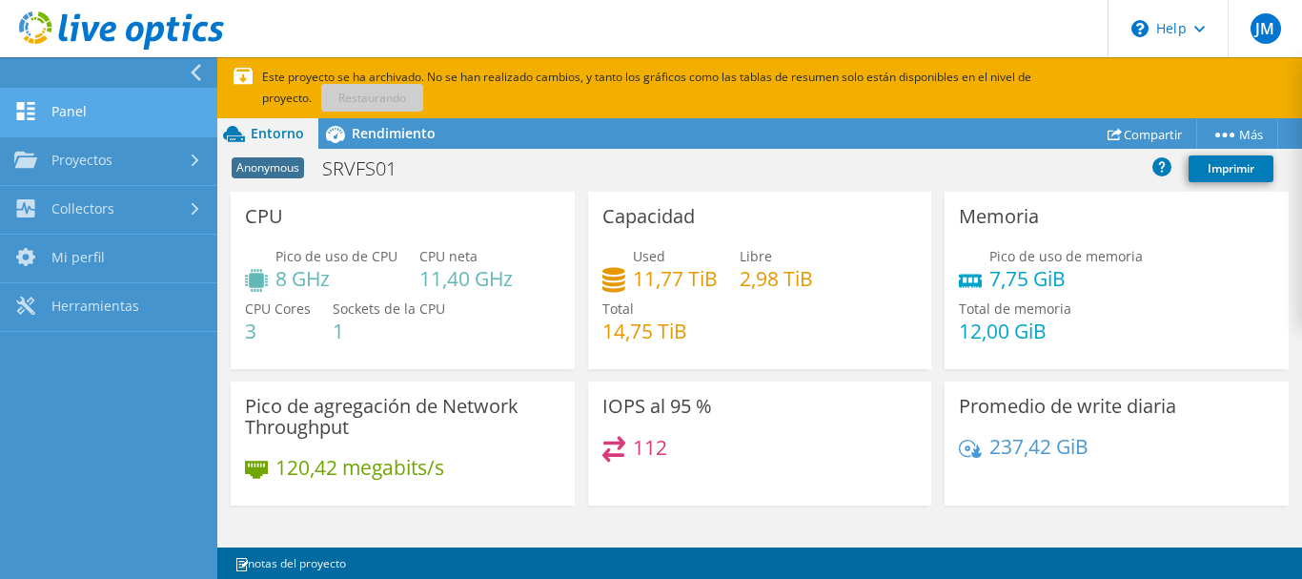
click at [127, 118] on link "Panel" at bounding box center [108, 113] width 217 height 49
